Goal: Information Seeking & Learning: Learn about a topic

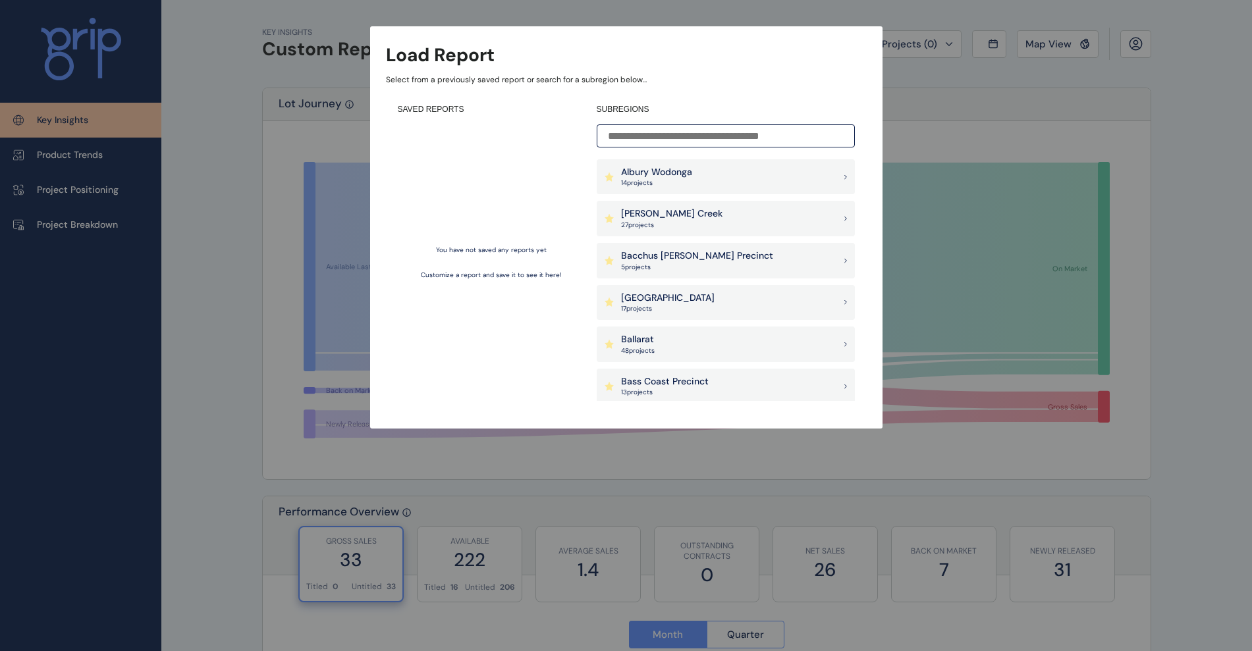
click at [681, 217] on p "[PERSON_NAME] Creek" at bounding box center [671, 213] width 101 height 13
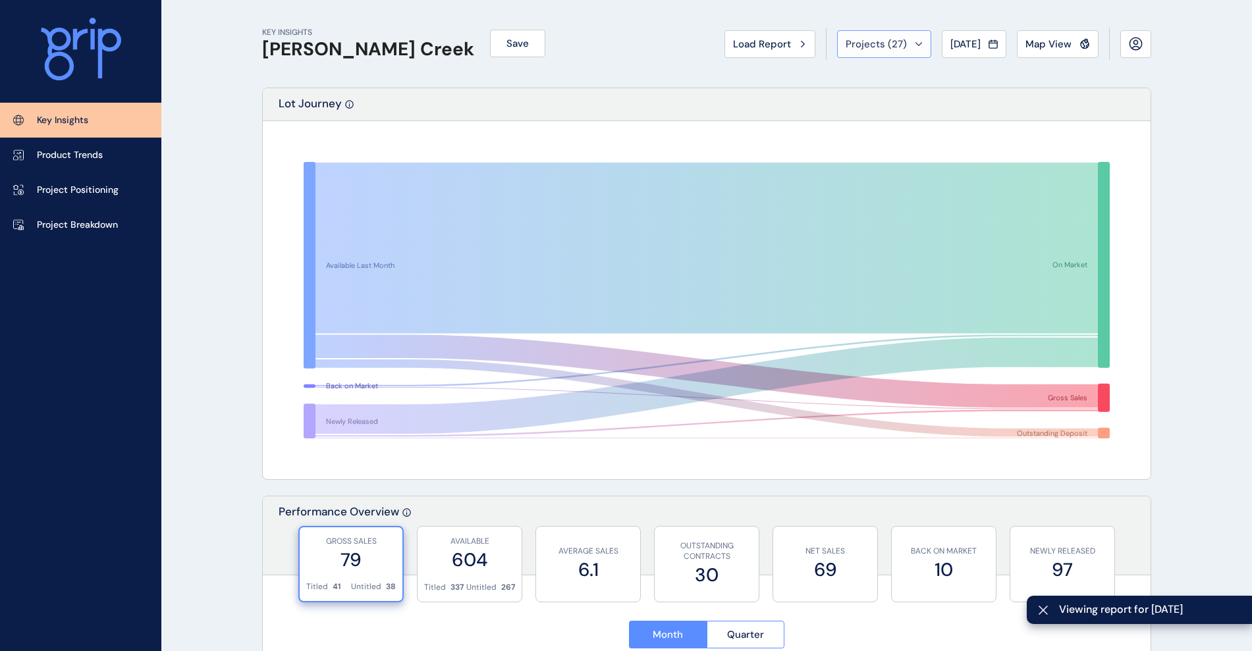
click at [849, 46] on span "Projects ( 27 )" at bounding box center [875, 44] width 61 height 13
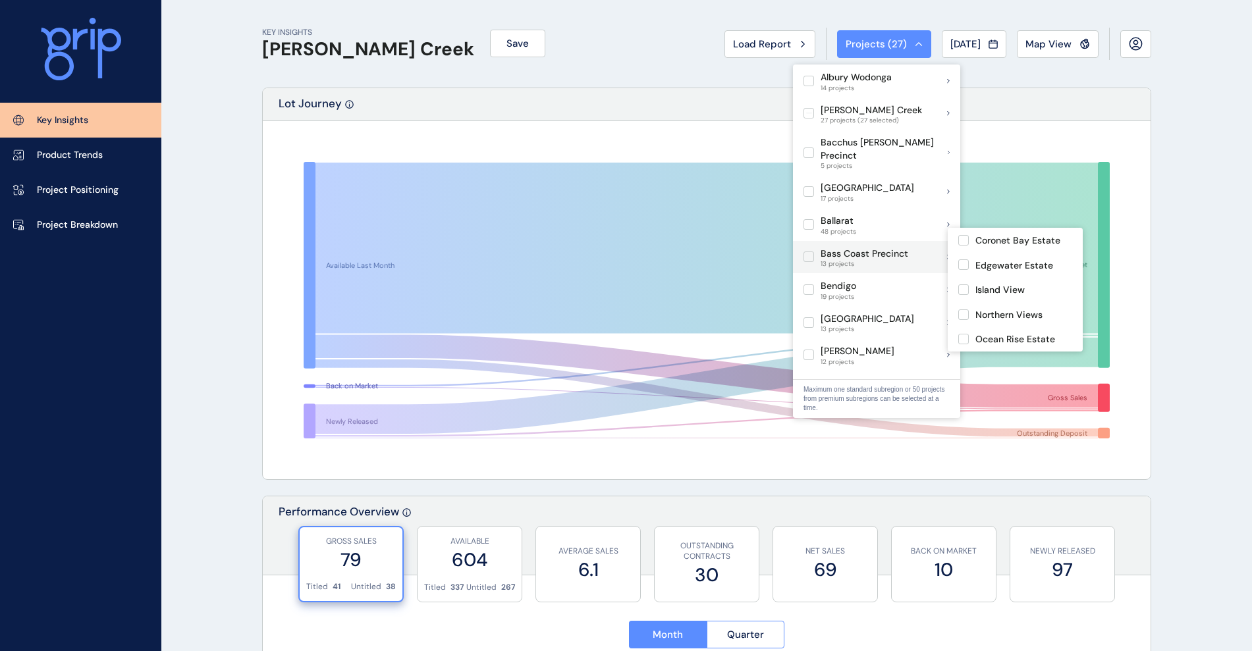
click at [805, 252] on label at bounding box center [808, 257] width 11 height 11
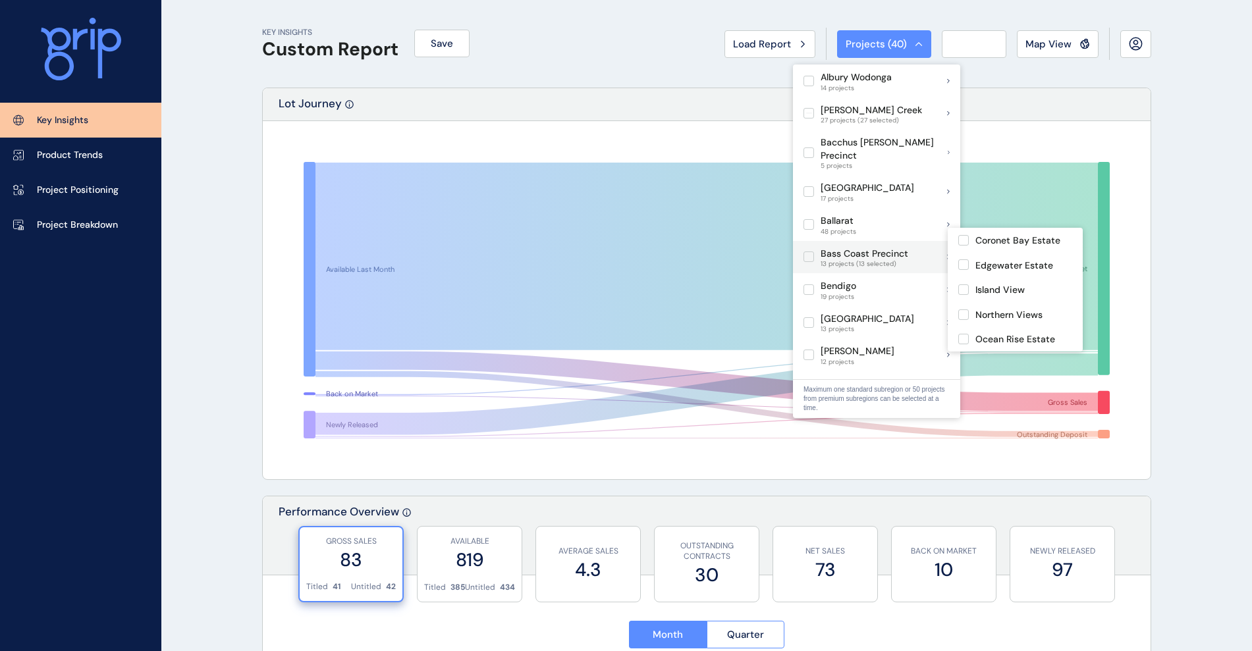
click at [805, 252] on label at bounding box center [808, 257] width 11 height 11
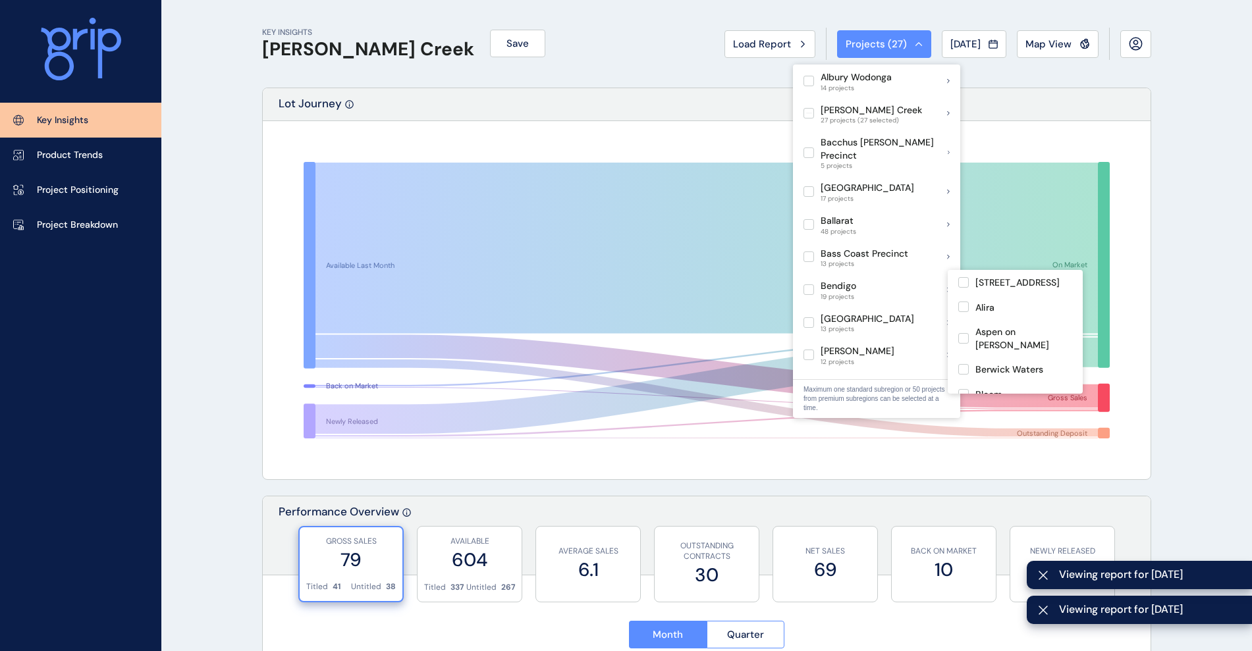
scroll to position [23, 0]
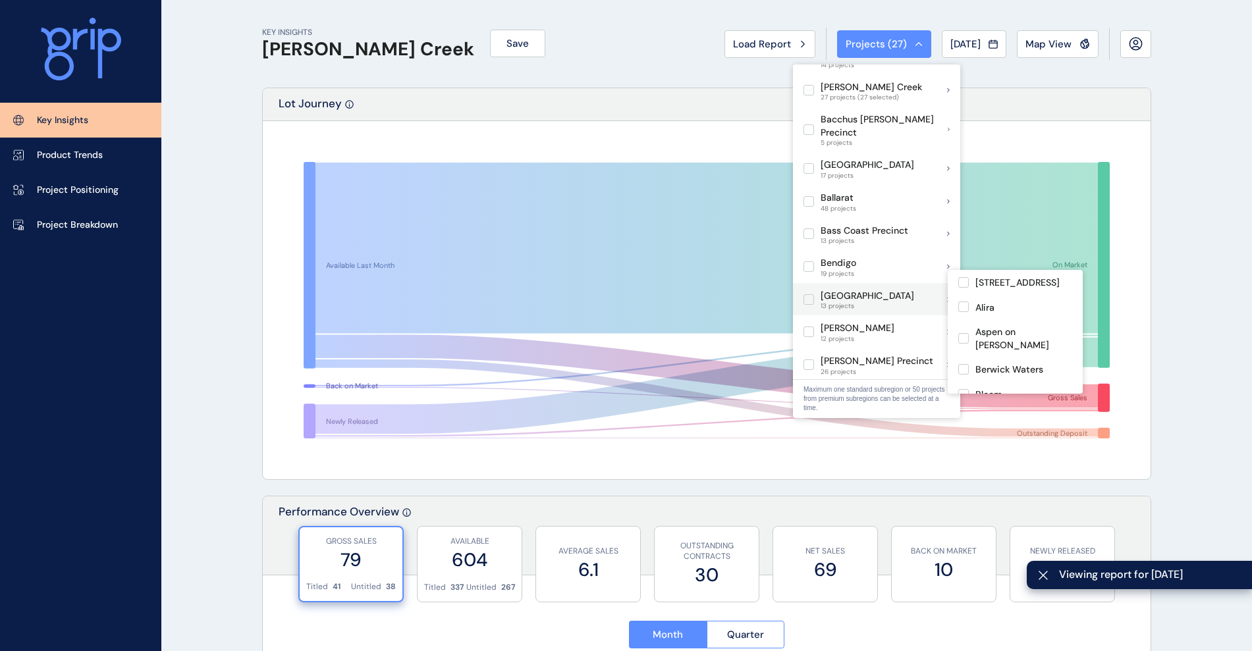
click at [808, 294] on label at bounding box center [808, 299] width 11 height 11
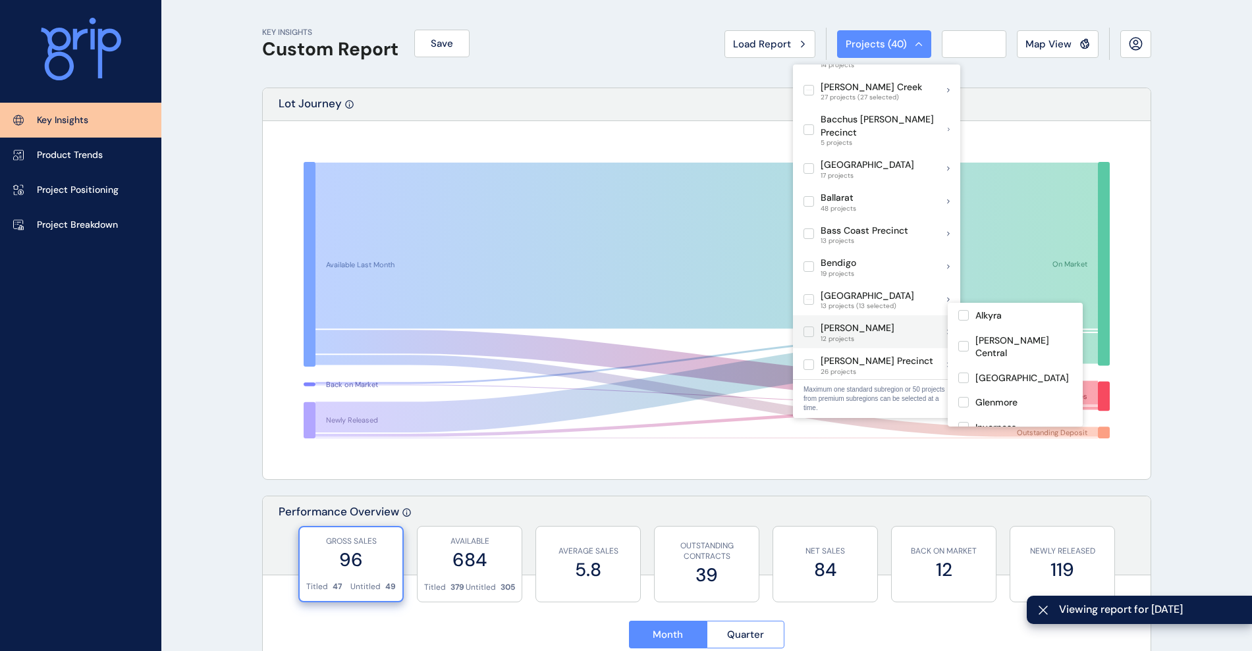
click at [808, 327] on label at bounding box center [808, 332] width 11 height 11
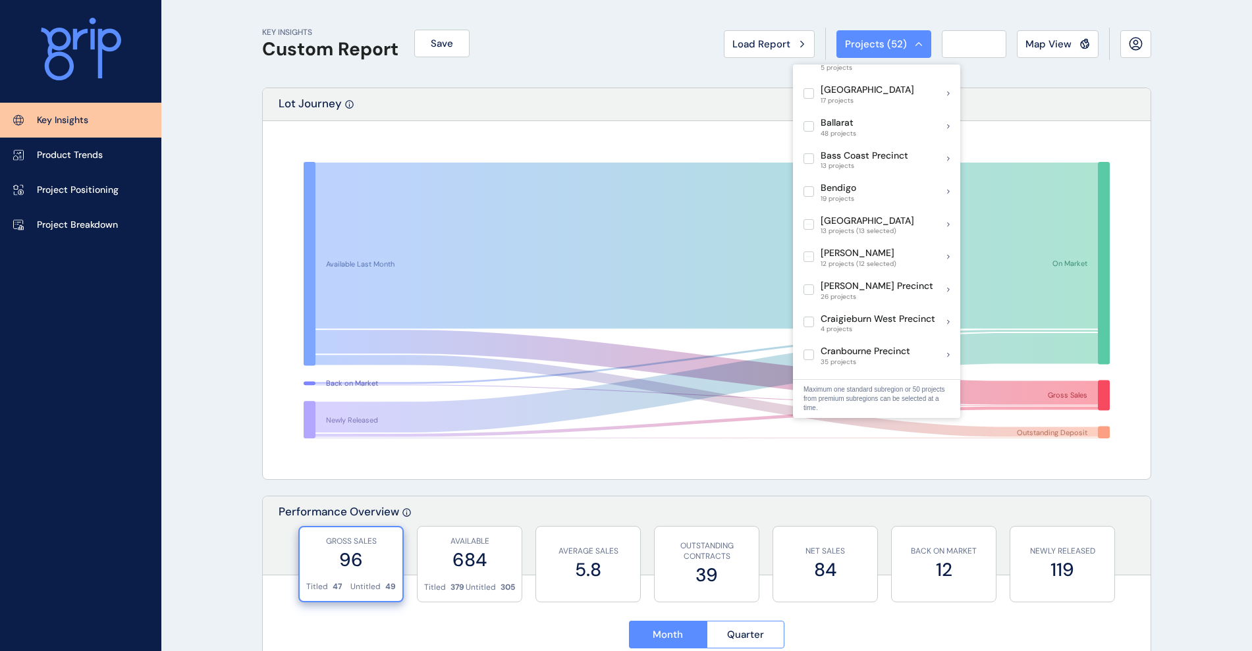
scroll to position [99, 0]
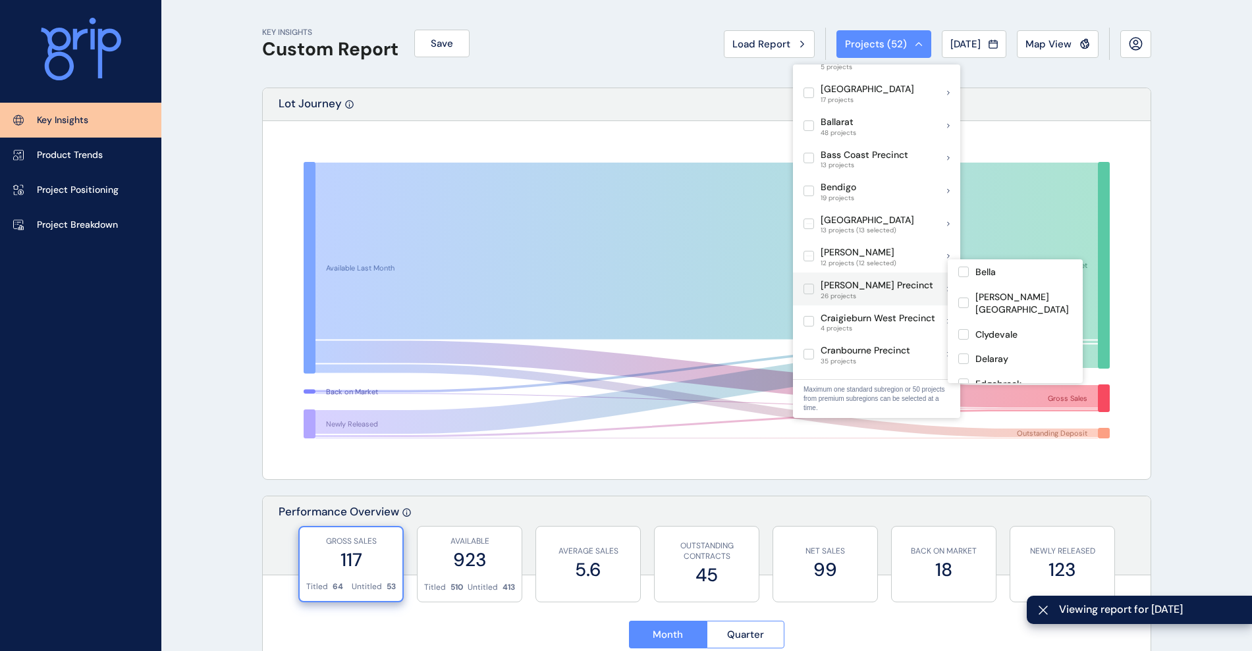
click at [805, 284] on label at bounding box center [808, 289] width 11 height 11
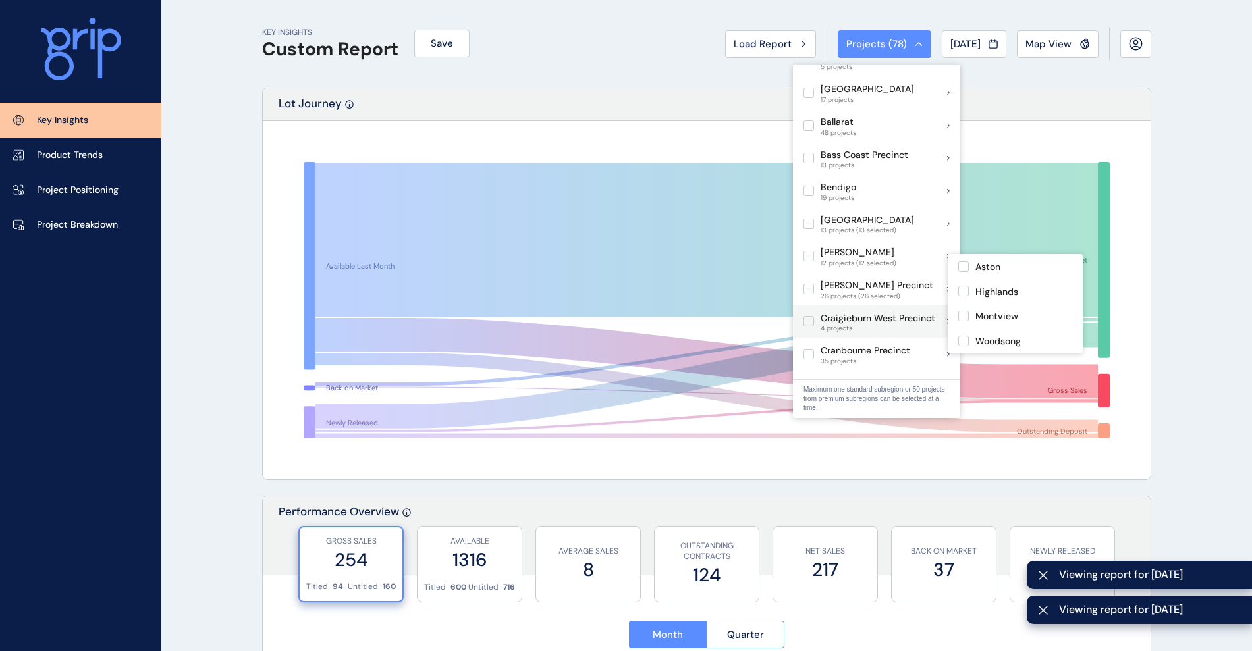
scroll to position [137, 0]
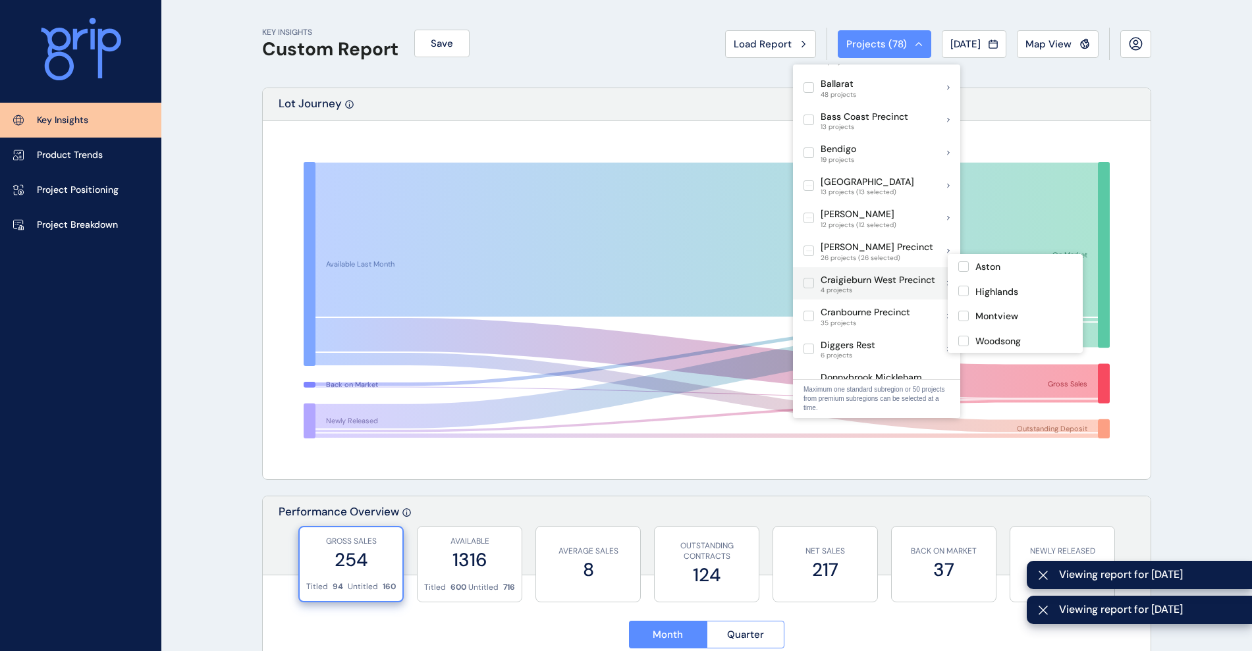
click at [807, 278] on label at bounding box center [808, 283] width 11 height 11
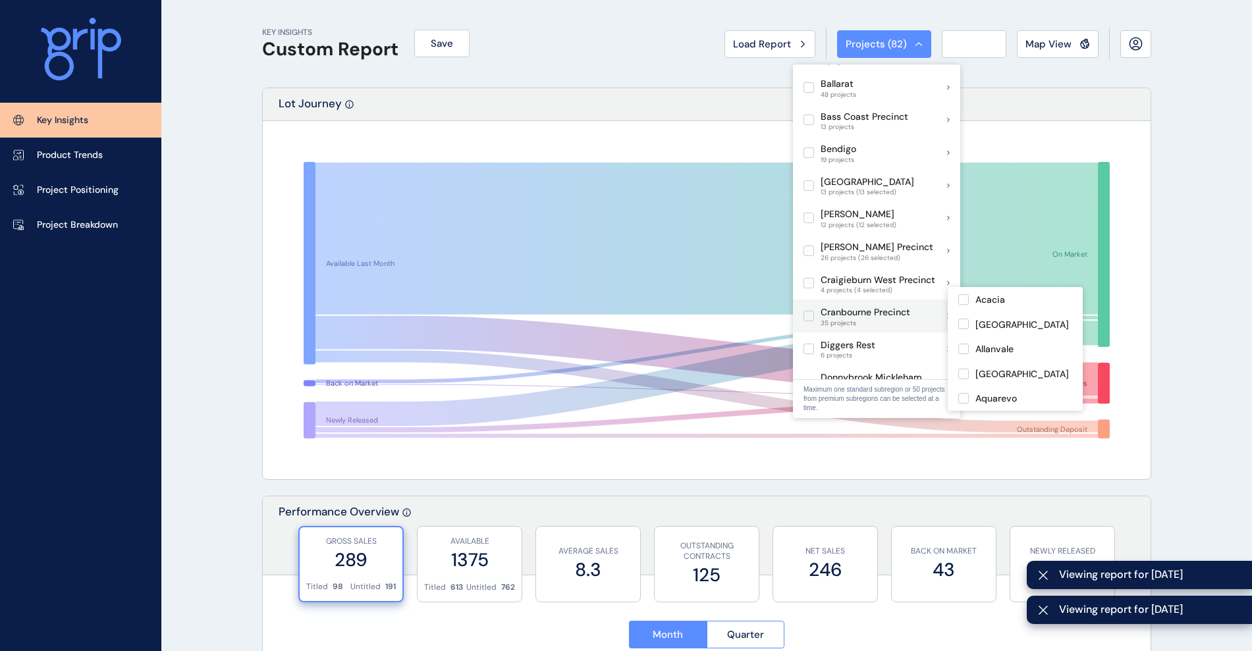
click at [807, 311] on label at bounding box center [808, 316] width 11 height 11
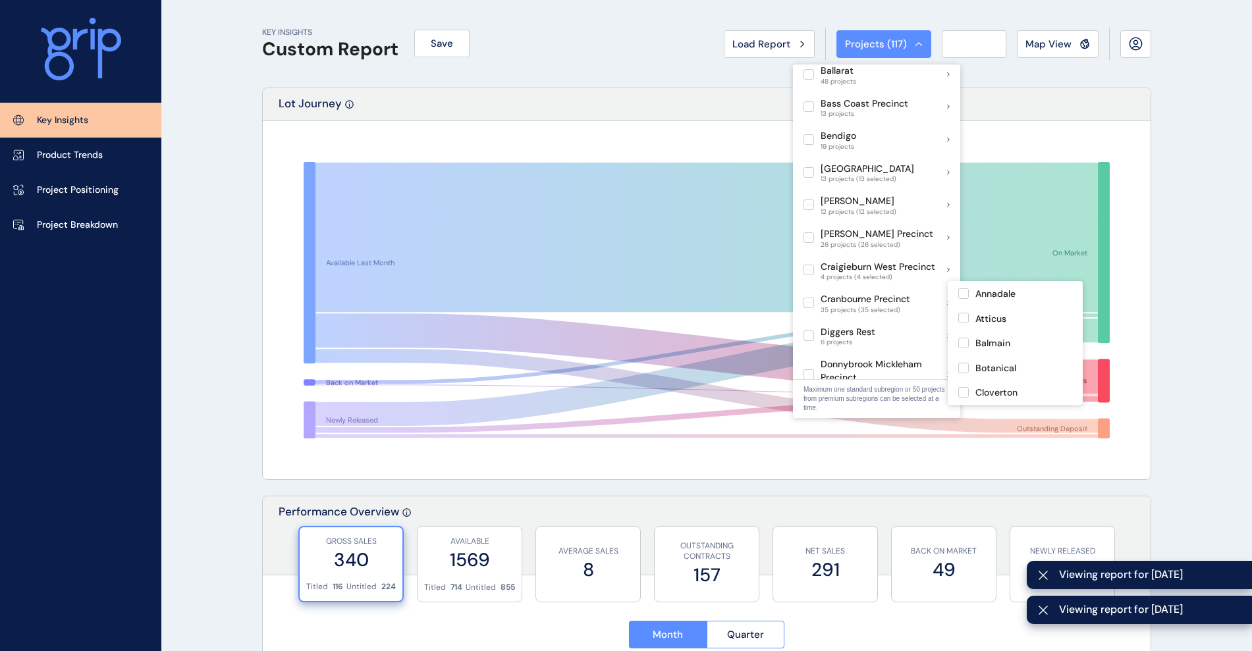
scroll to position [208, 0]
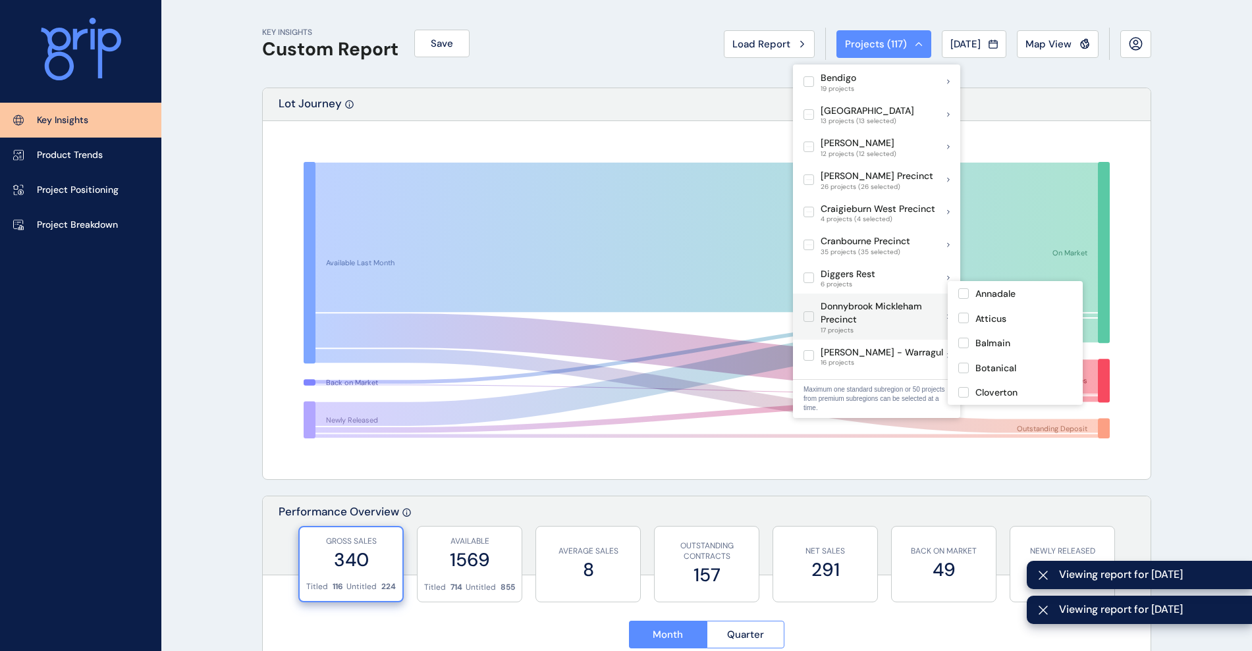
click at [808, 311] on label at bounding box center [808, 316] width 11 height 11
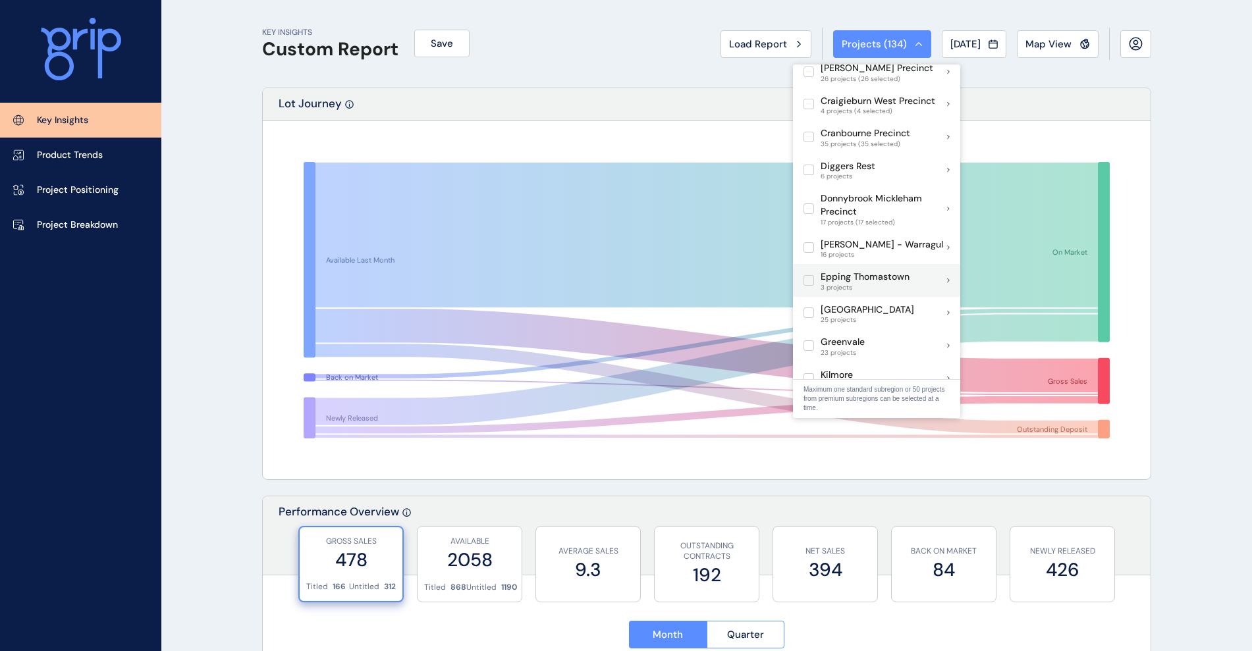
scroll to position [319, 0]
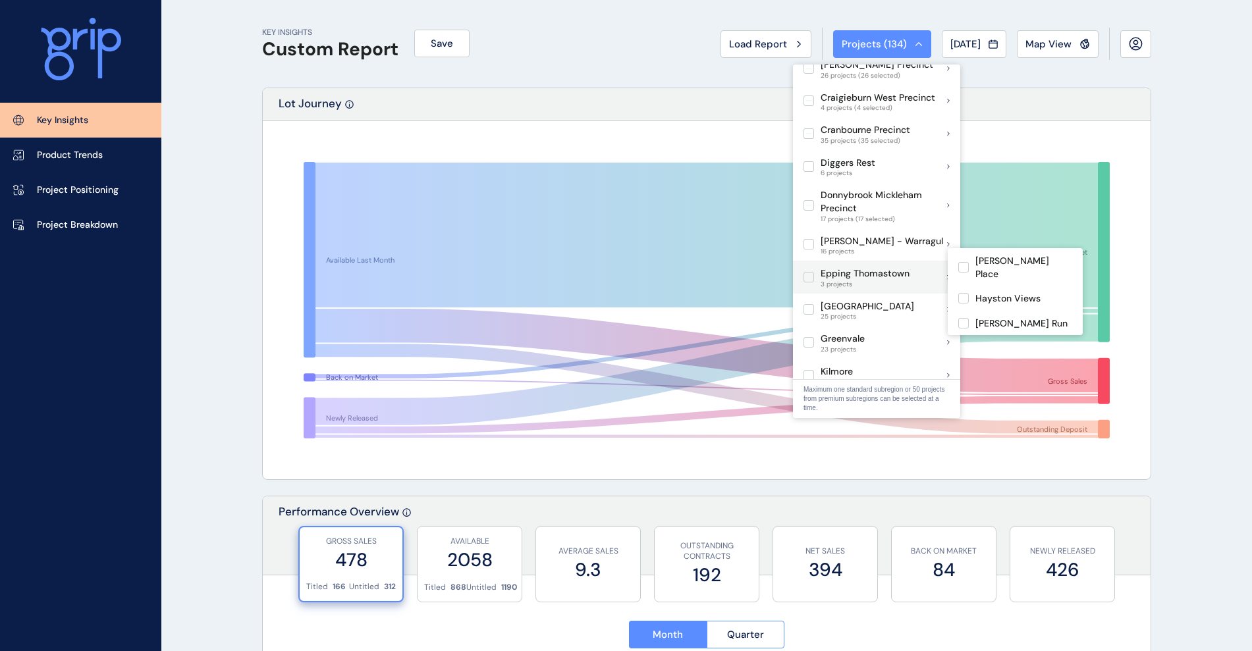
click at [807, 272] on label at bounding box center [808, 277] width 11 height 11
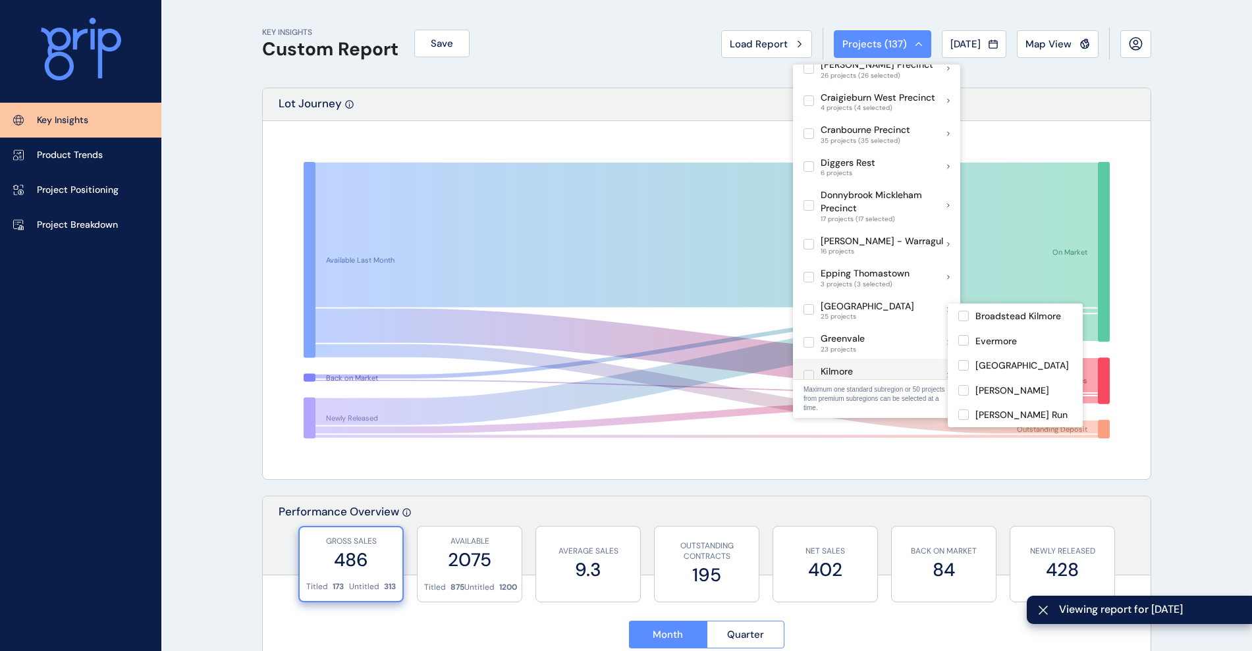
scroll to position [361, 0]
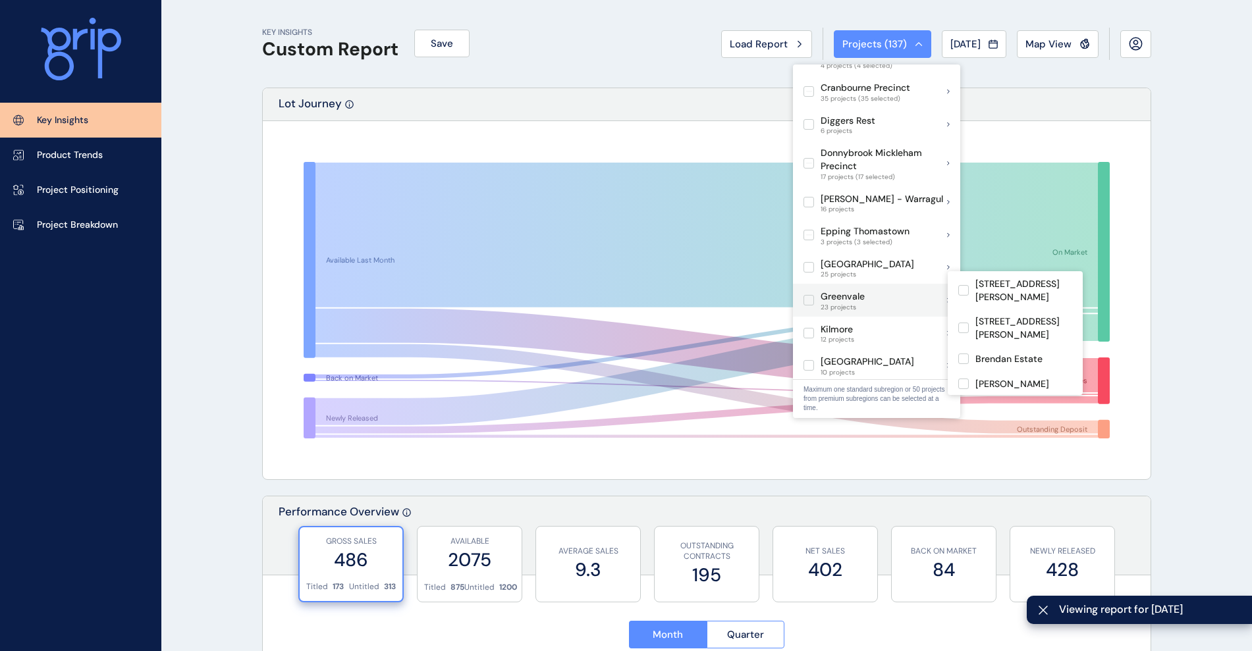
click at [807, 295] on label at bounding box center [808, 300] width 11 height 11
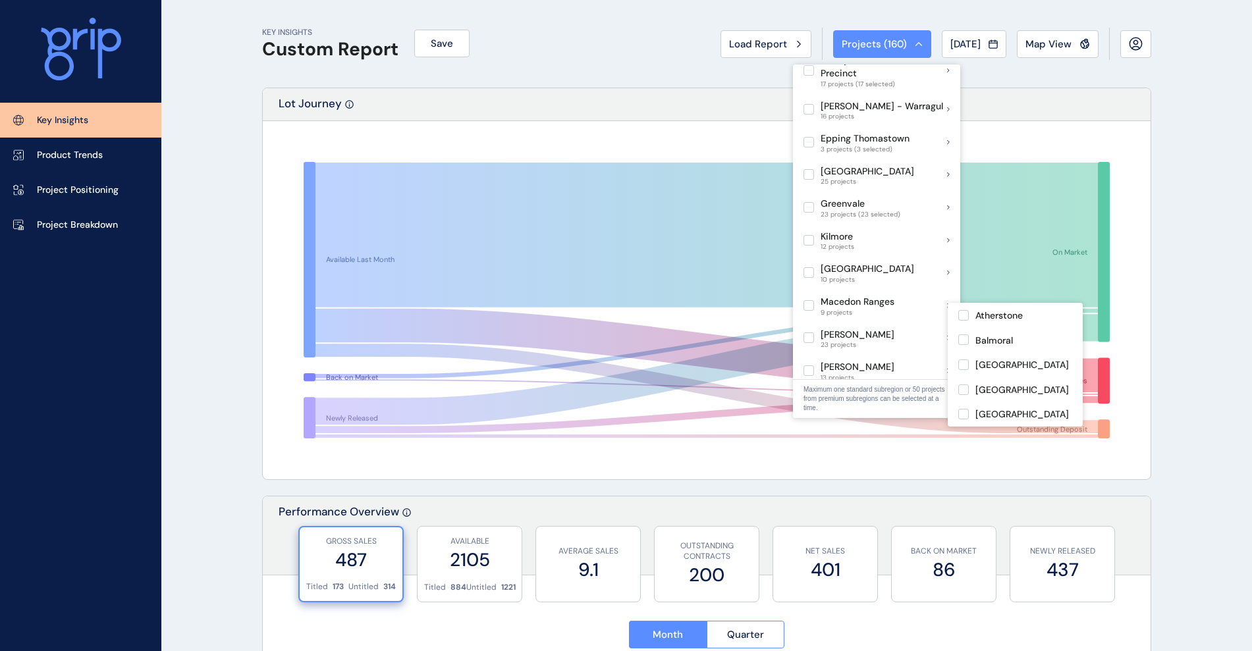
scroll to position [460, 0]
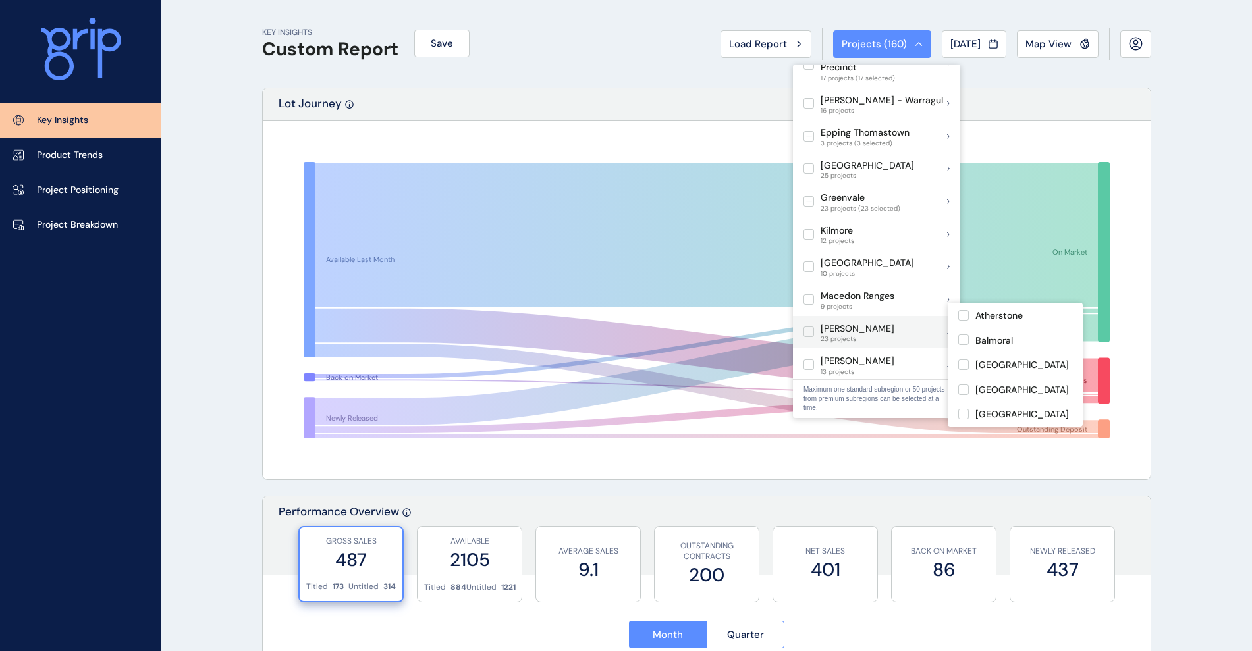
click at [807, 327] on label at bounding box center [808, 332] width 11 height 11
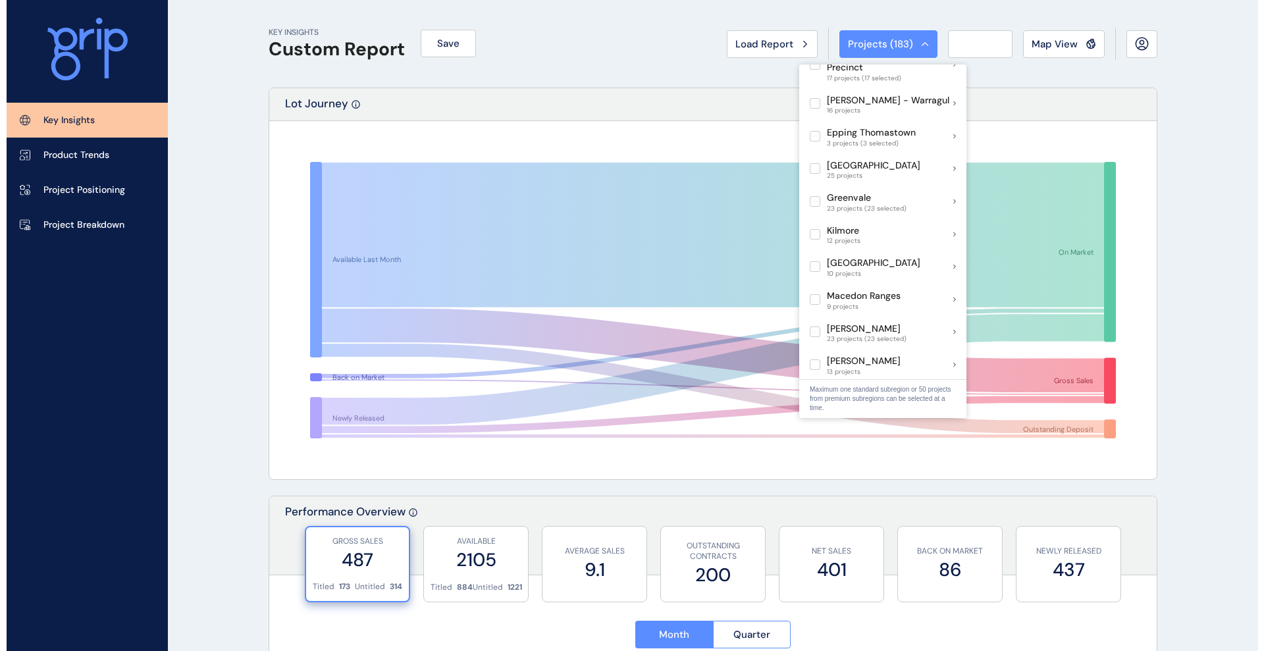
scroll to position [517, 0]
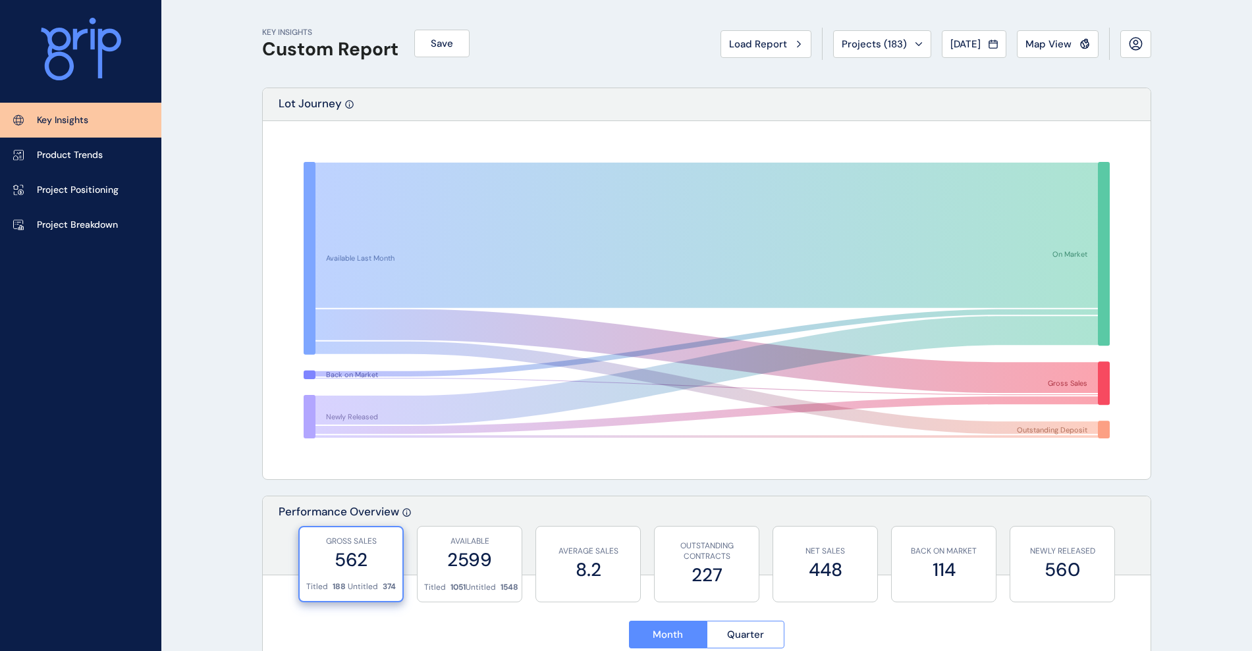
click at [885, 61] on div "KEY INSIGHTS Custom Report Save Load Report Projects ( 183 ) [DATE] 2025 < > Ja…" at bounding box center [706, 44] width 889 height 88
click at [891, 41] on span "Projects ( 183 )" at bounding box center [873, 44] width 65 height 13
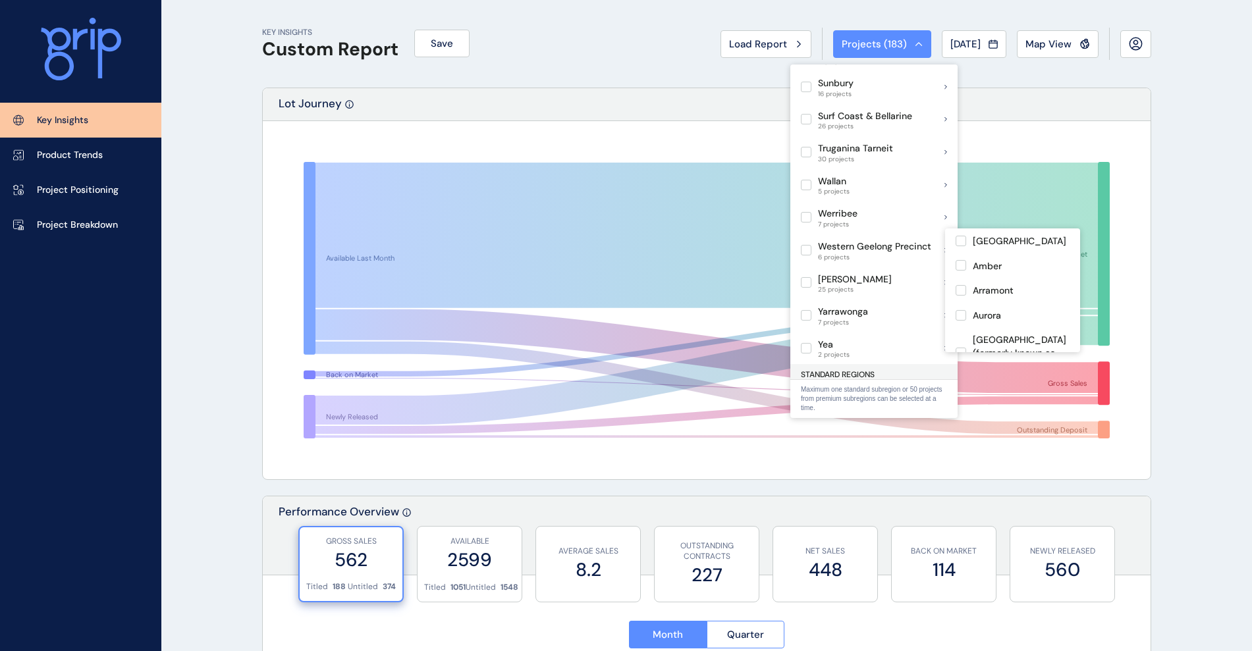
scroll to position [1024, 0]
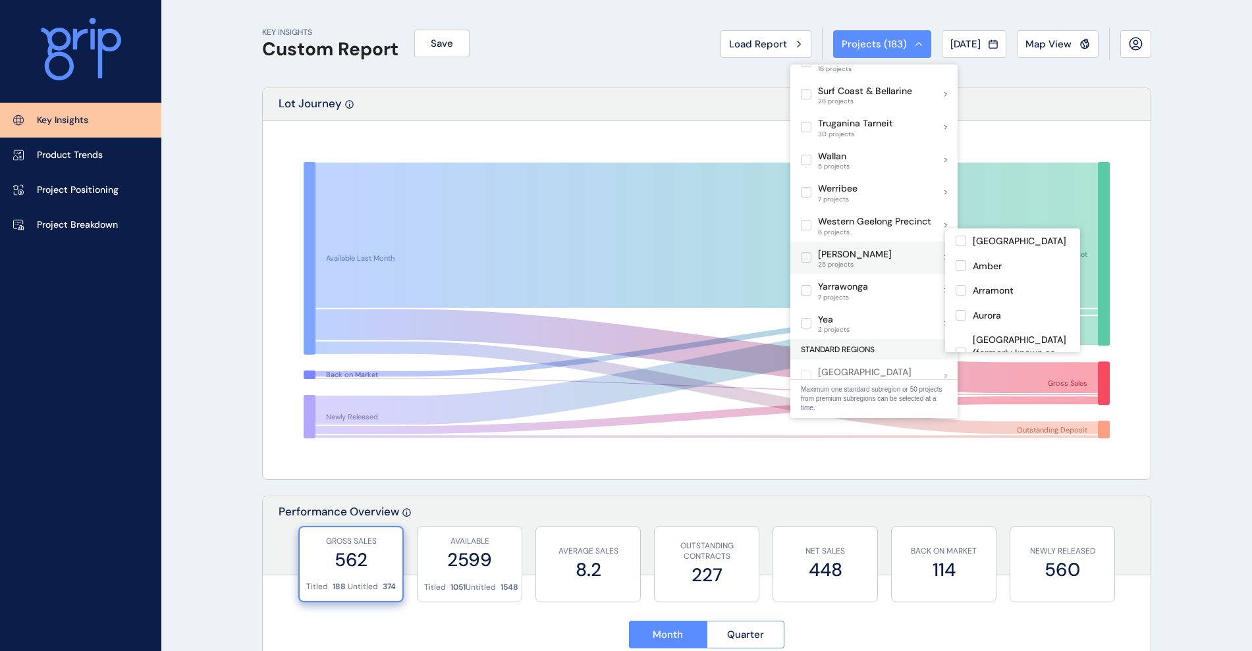
click at [805, 252] on label at bounding box center [806, 257] width 11 height 11
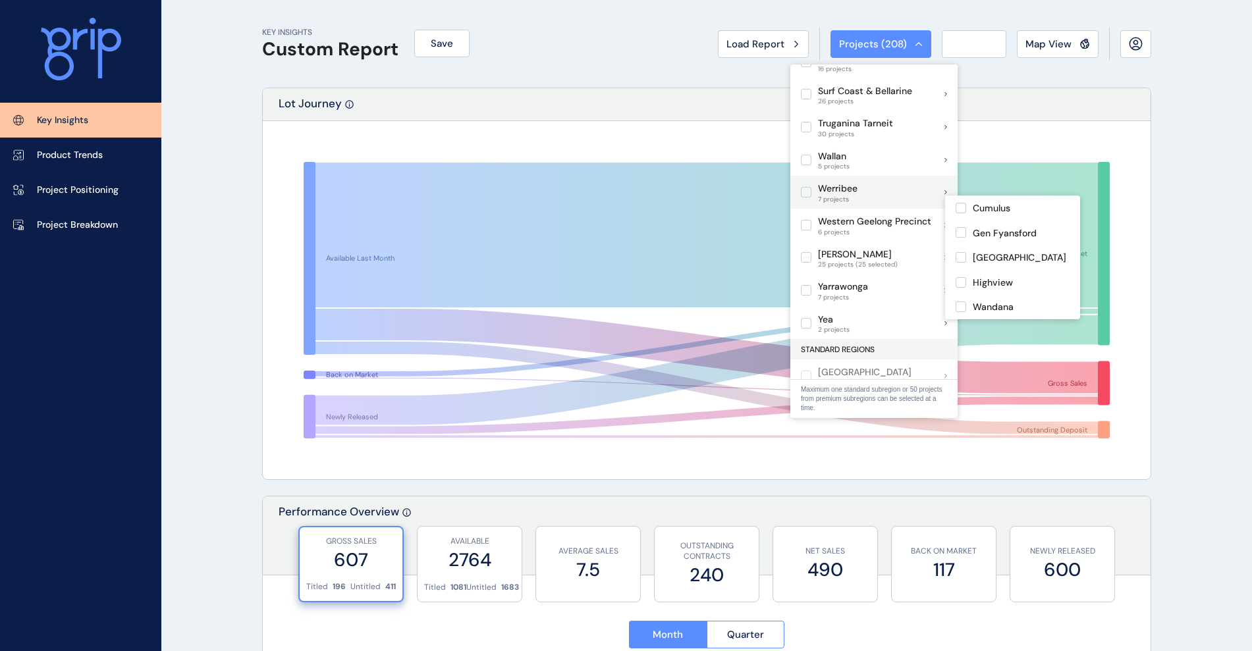
click at [802, 187] on label at bounding box center [806, 192] width 11 height 11
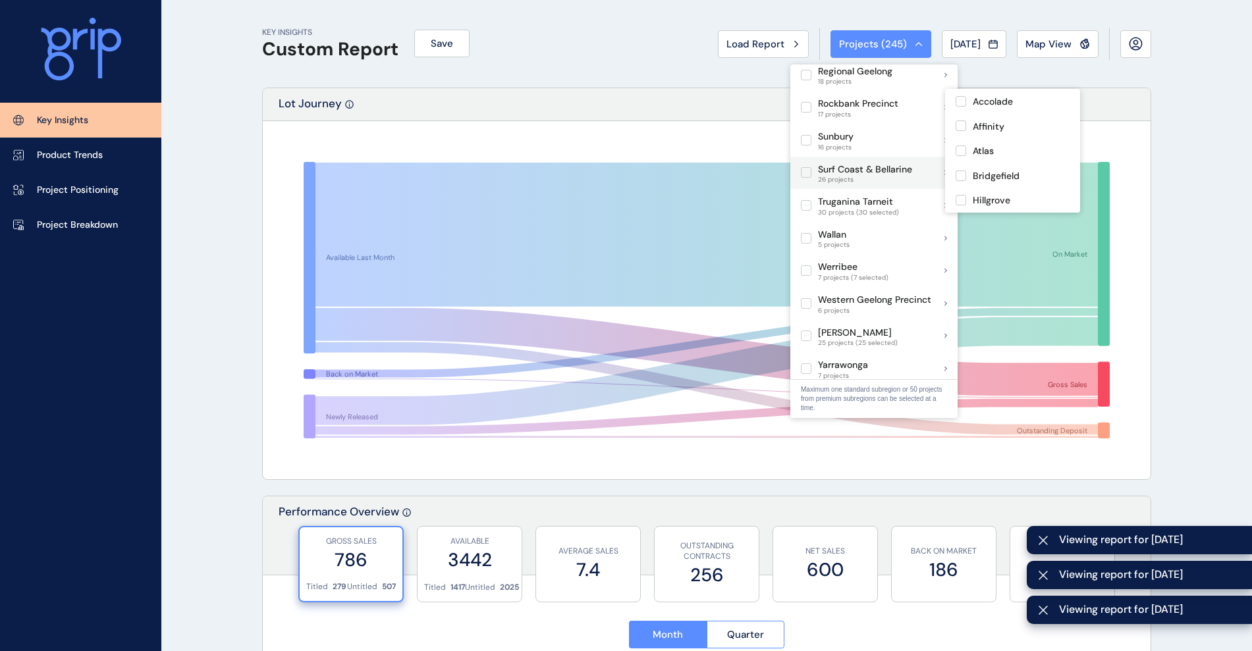
scroll to position [921, 0]
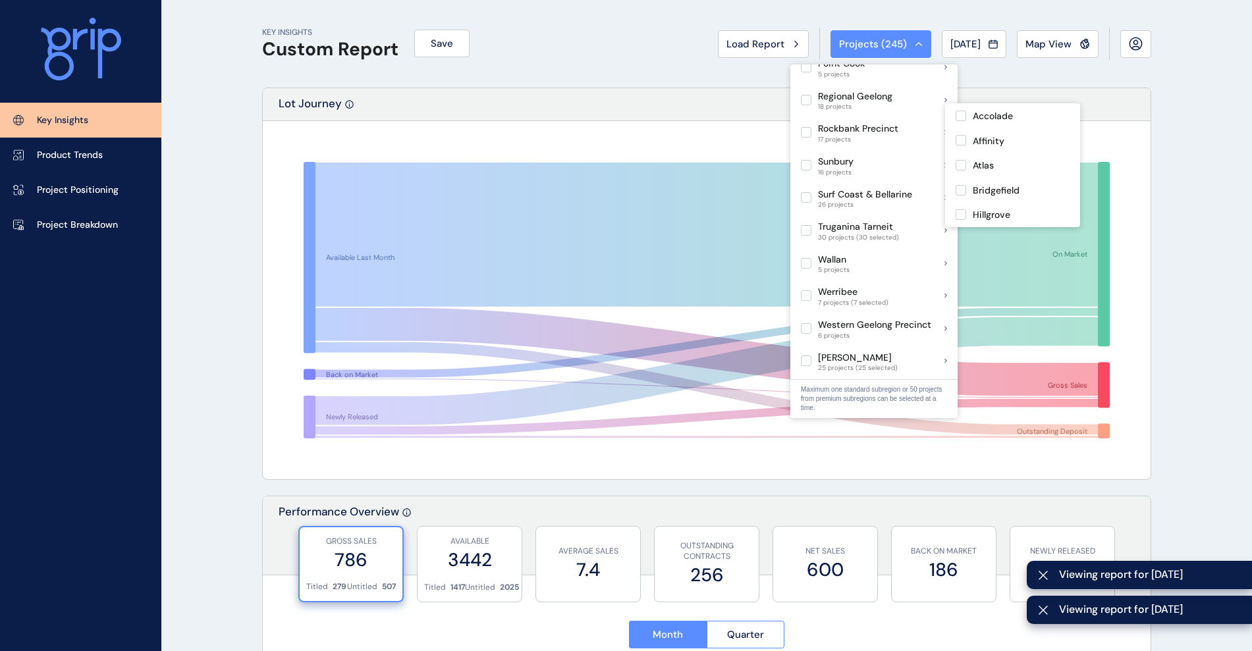
click at [803, 127] on label at bounding box center [806, 132] width 11 height 11
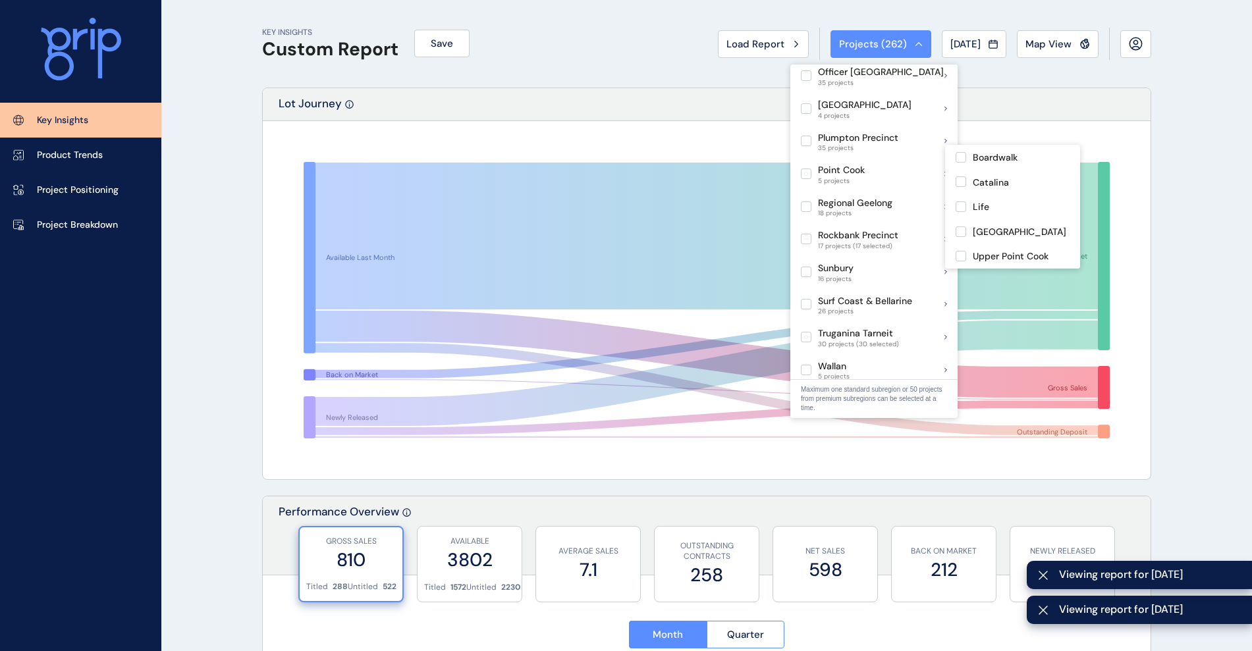
scroll to position [803, 0]
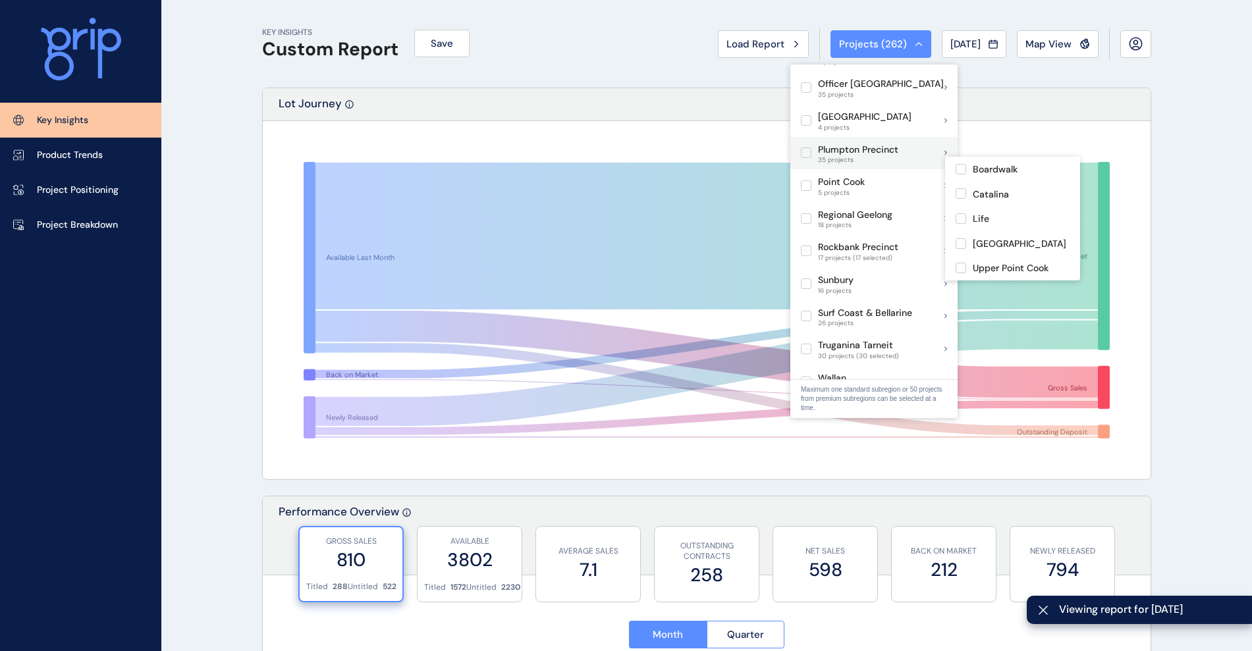
click at [805, 147] on label at bounding box center [806, 152] width 11 height 11
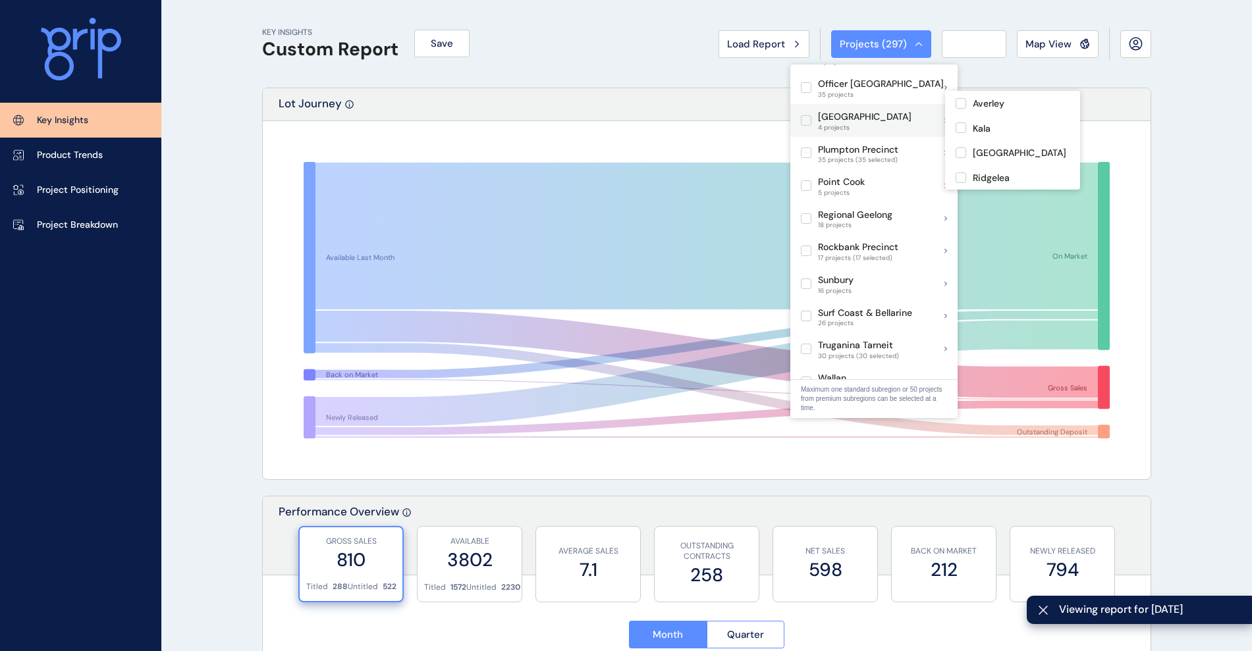
click at [805, 115] on label at bounding box center [806, 120] width 11 height 11
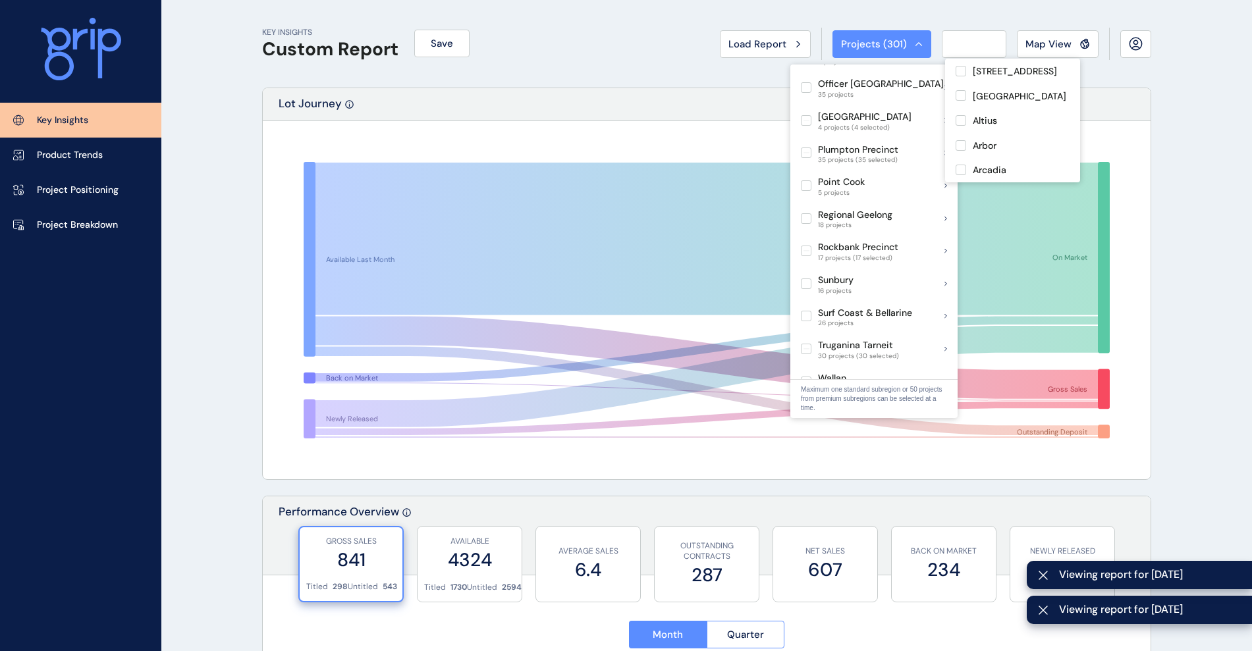
click at [807, 82] on label at bounding box center [806, 87] width 11 height 11
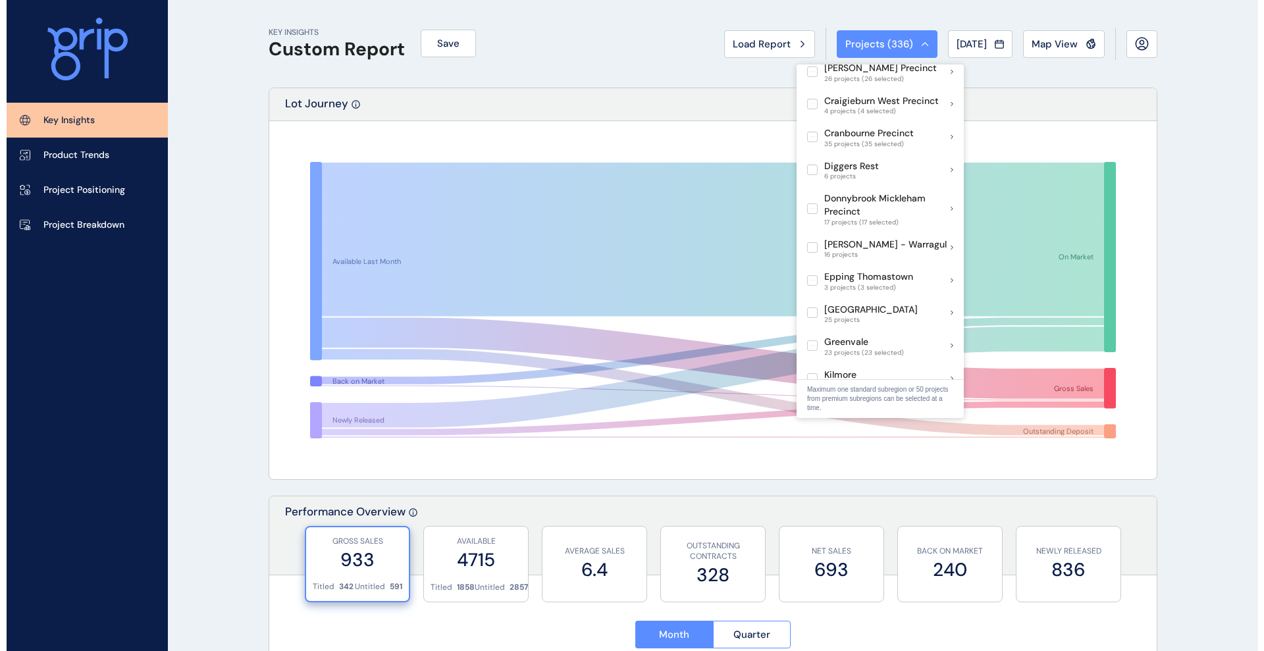
scroll to position [314, 0]
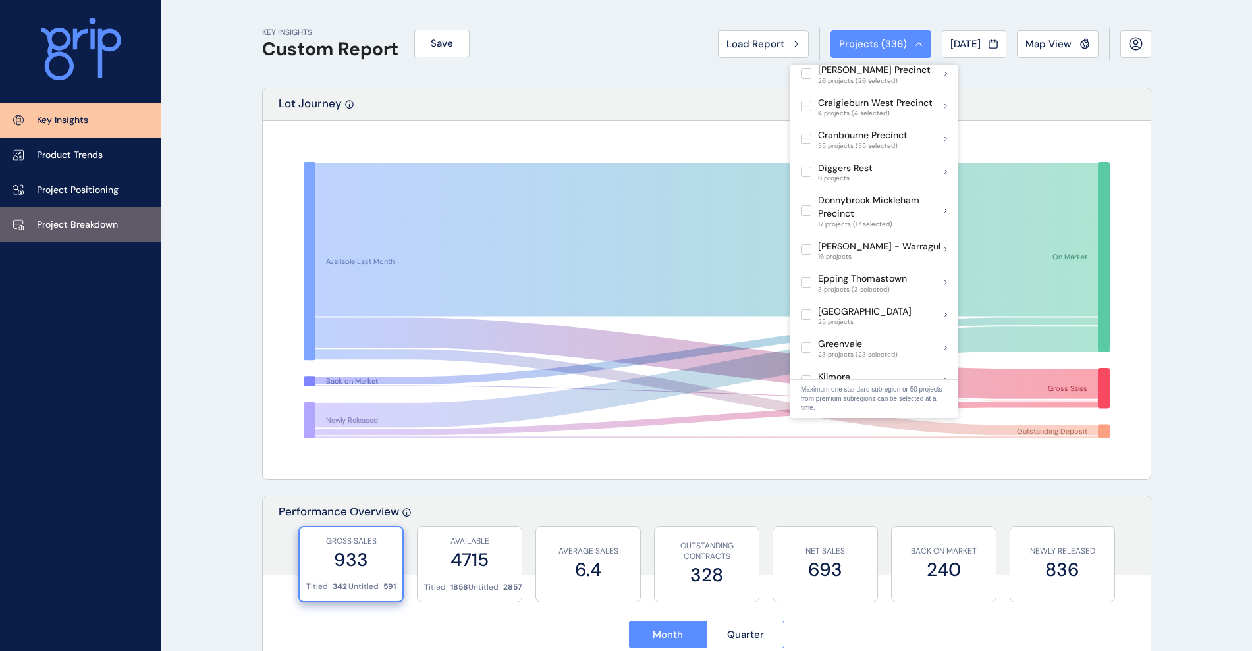
click at [97, 219] on p "Project Breakdown" at bounding box center [77, 225] width 81 height 13
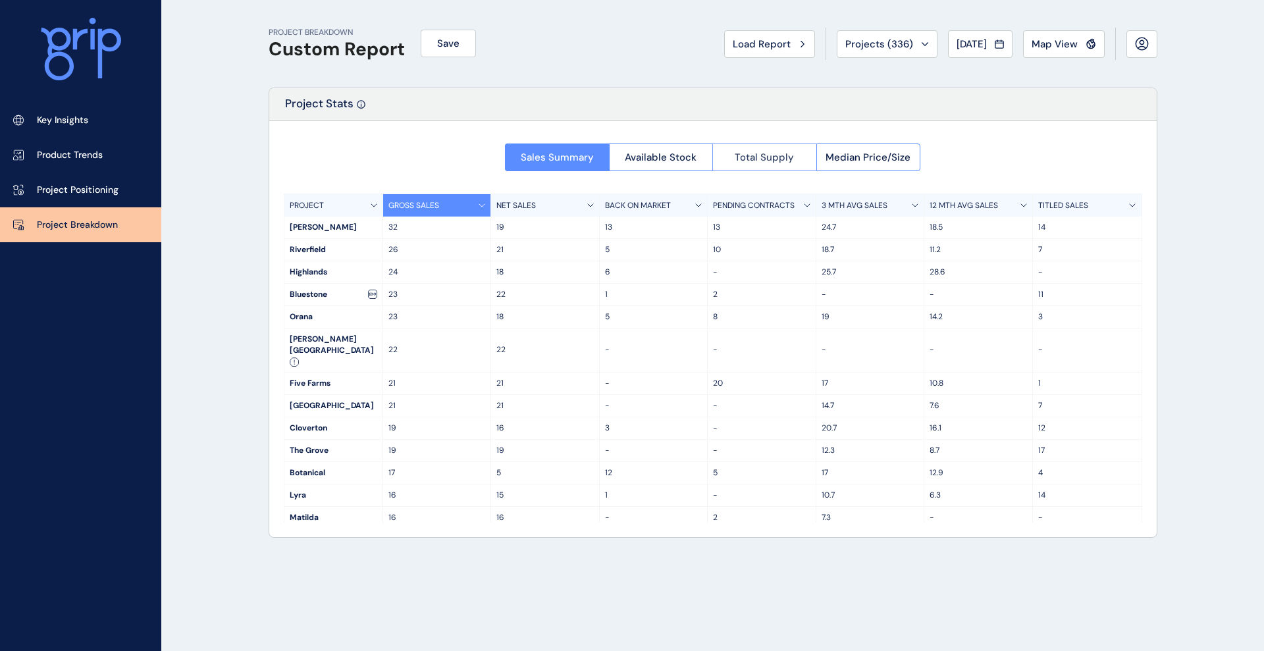
click at [766, 164] on button "Total Supply" at bounding box center [764, 158] width 104 height 28
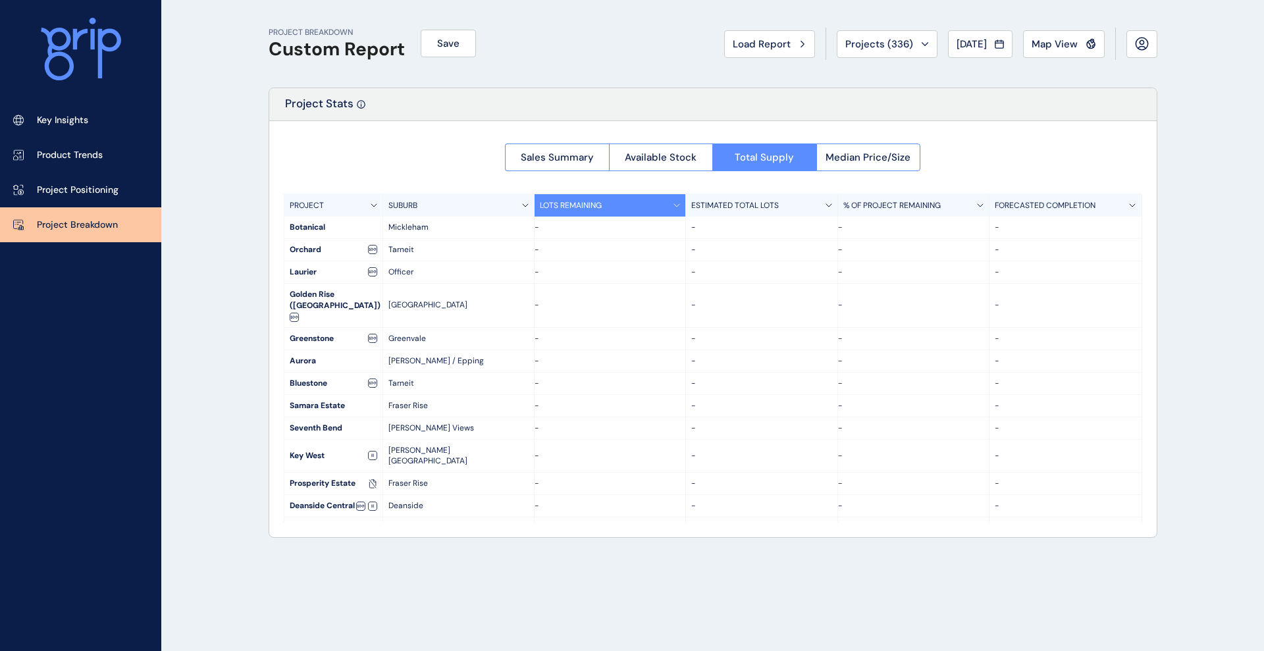
click at [672, 155] on div at bounding box center [713, 329] width 888 height 416
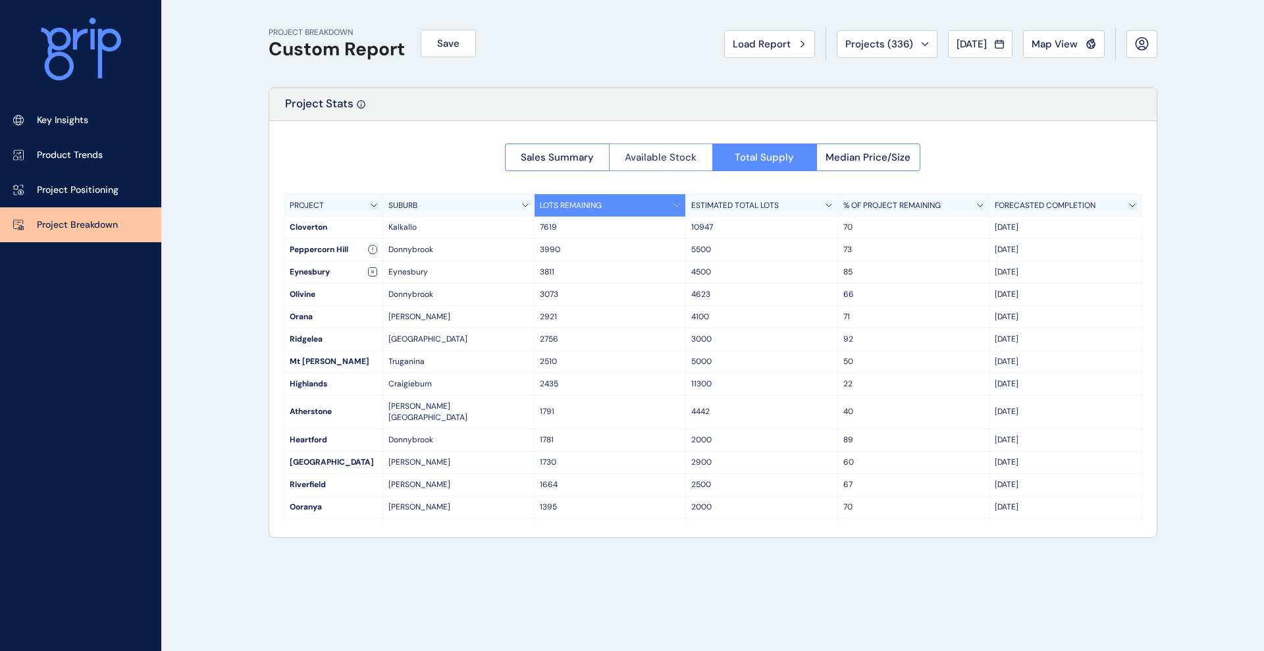
click at [652, 156] on span "Available Stock" at bounding box center [661, 157] width 72 height 13
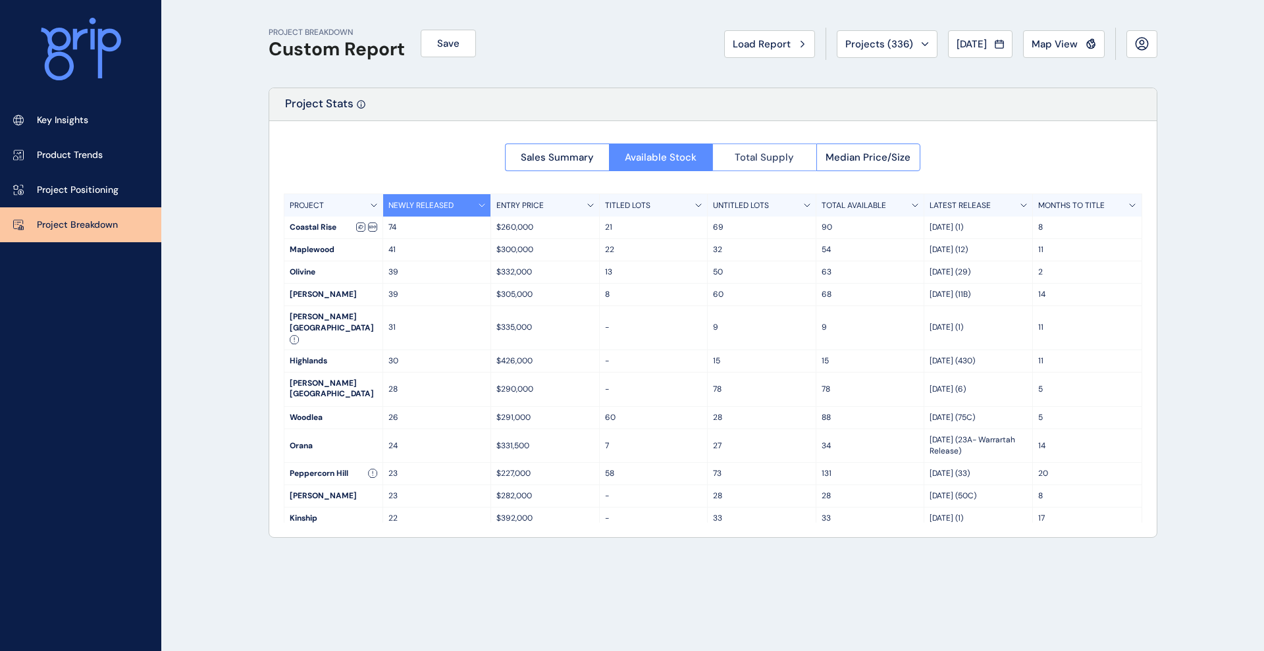
click at [749, 146] on button "Total Supply" at bounding box center [764, 158] width 104 height 28
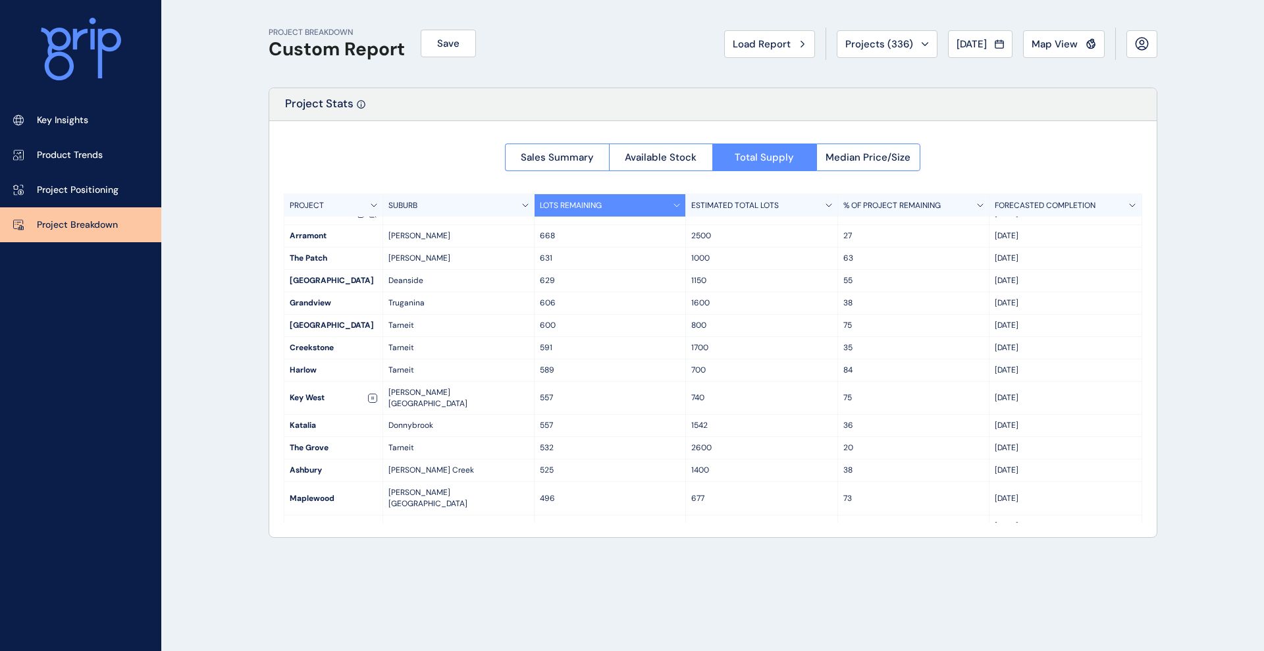
scroll to position [1145, 0]
